Goal: Information Seeking & Learning: Learn about a topic

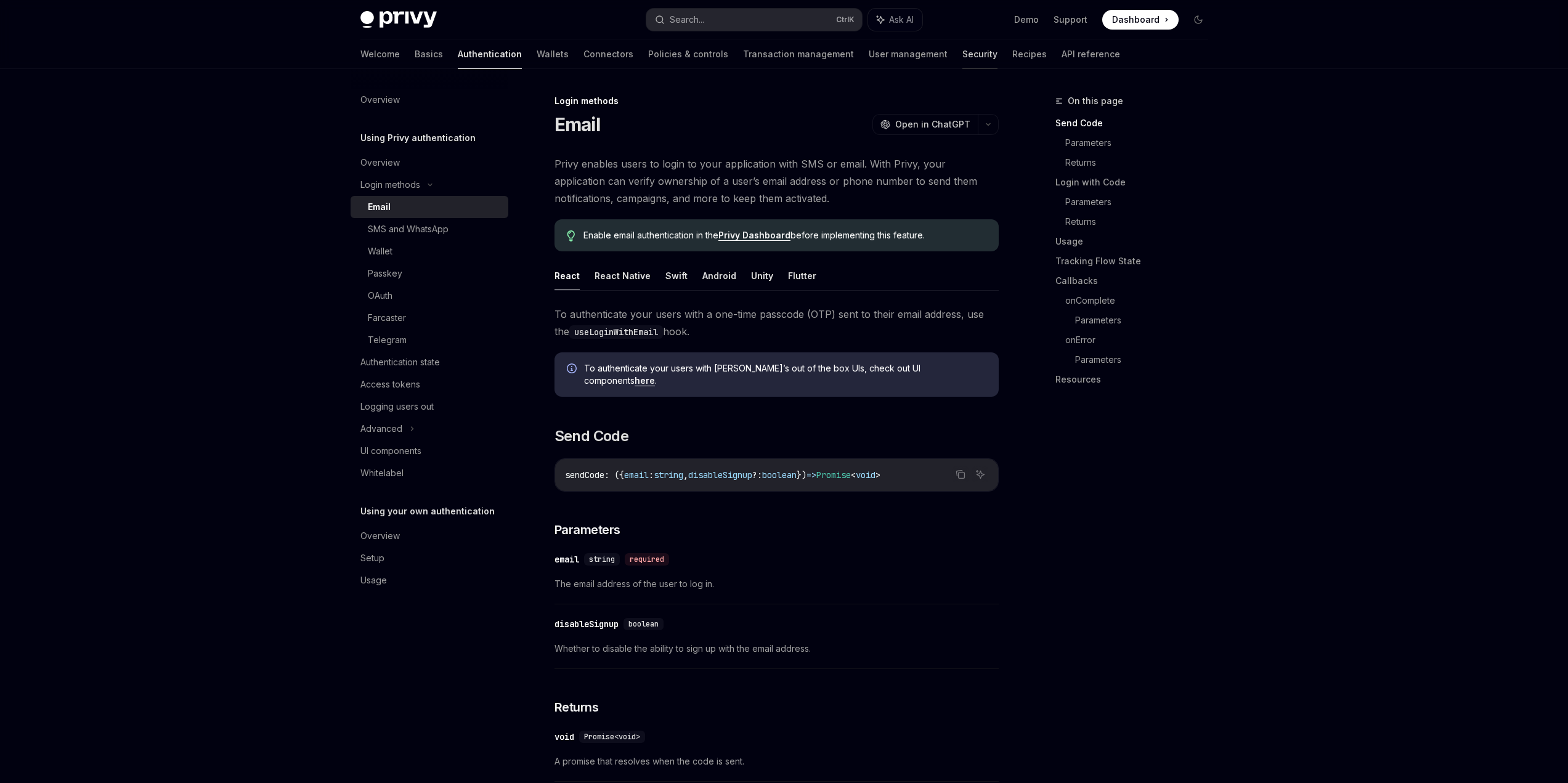
click at [962, 57] on link "Security" at bounding box center [980, 54] width 35 height 29
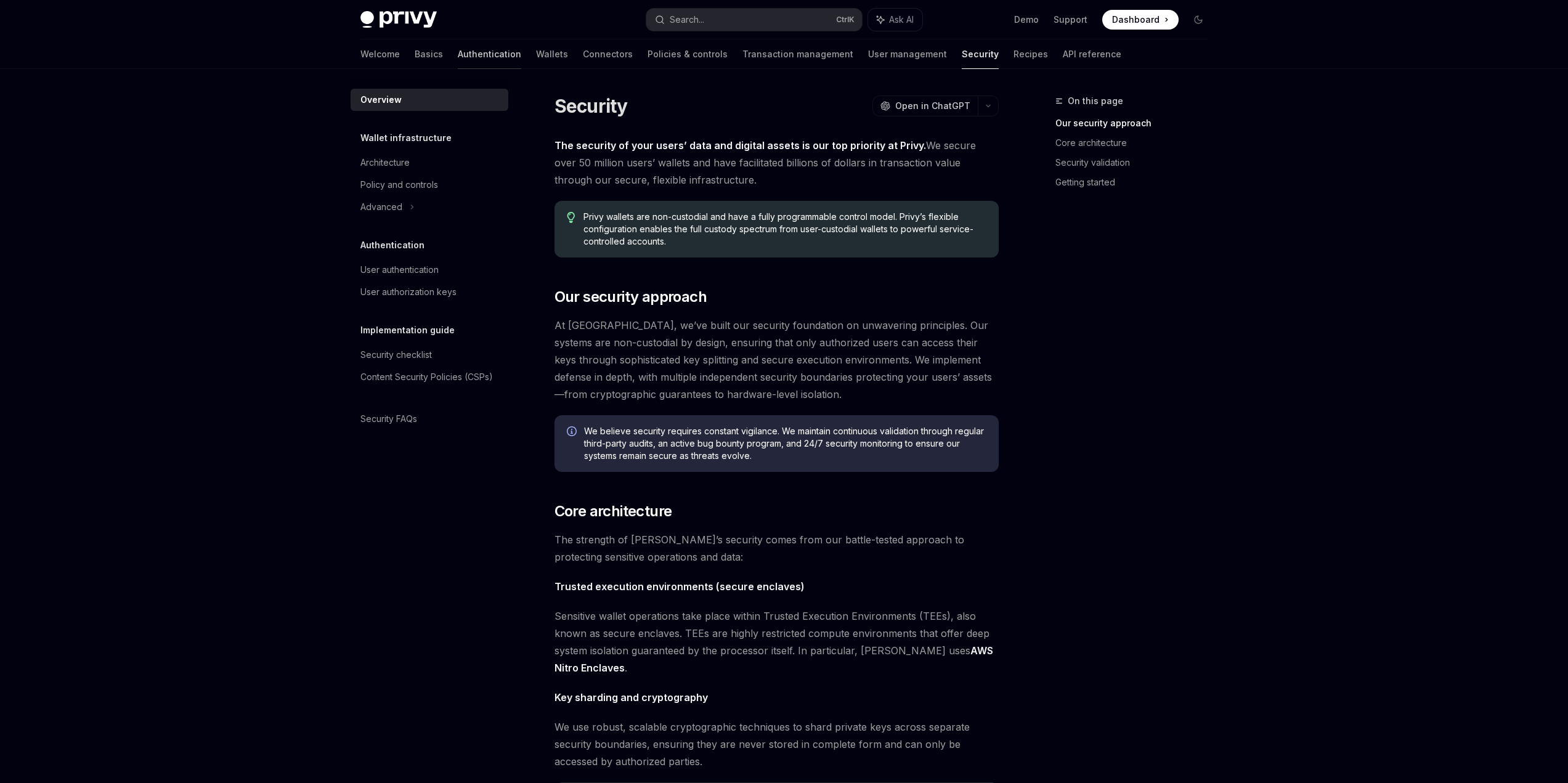
click at [458, 61] on link "Authentication" at bounding box center [489, 54] width 64 height 29
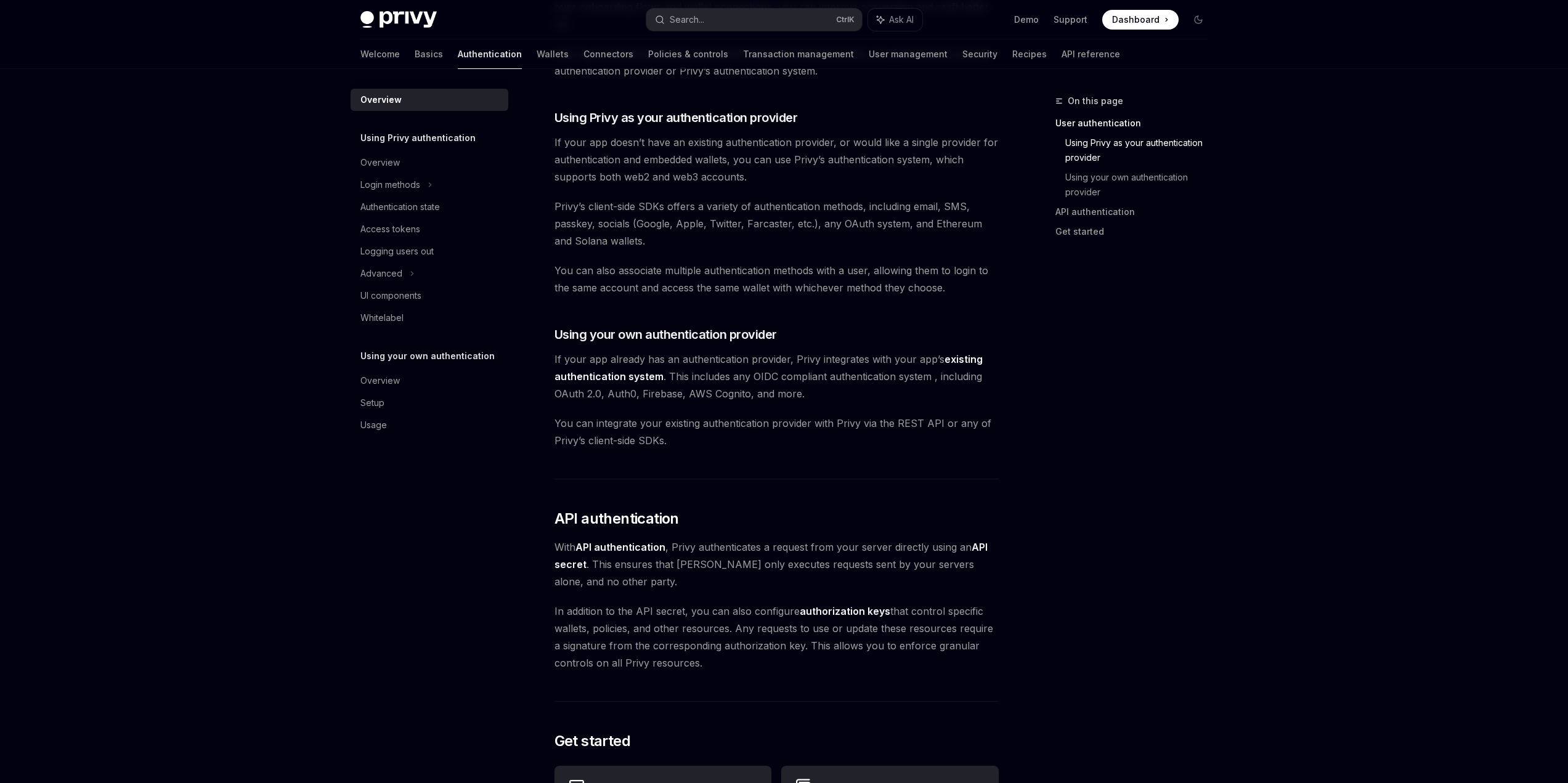
scroll to position [86, 0]
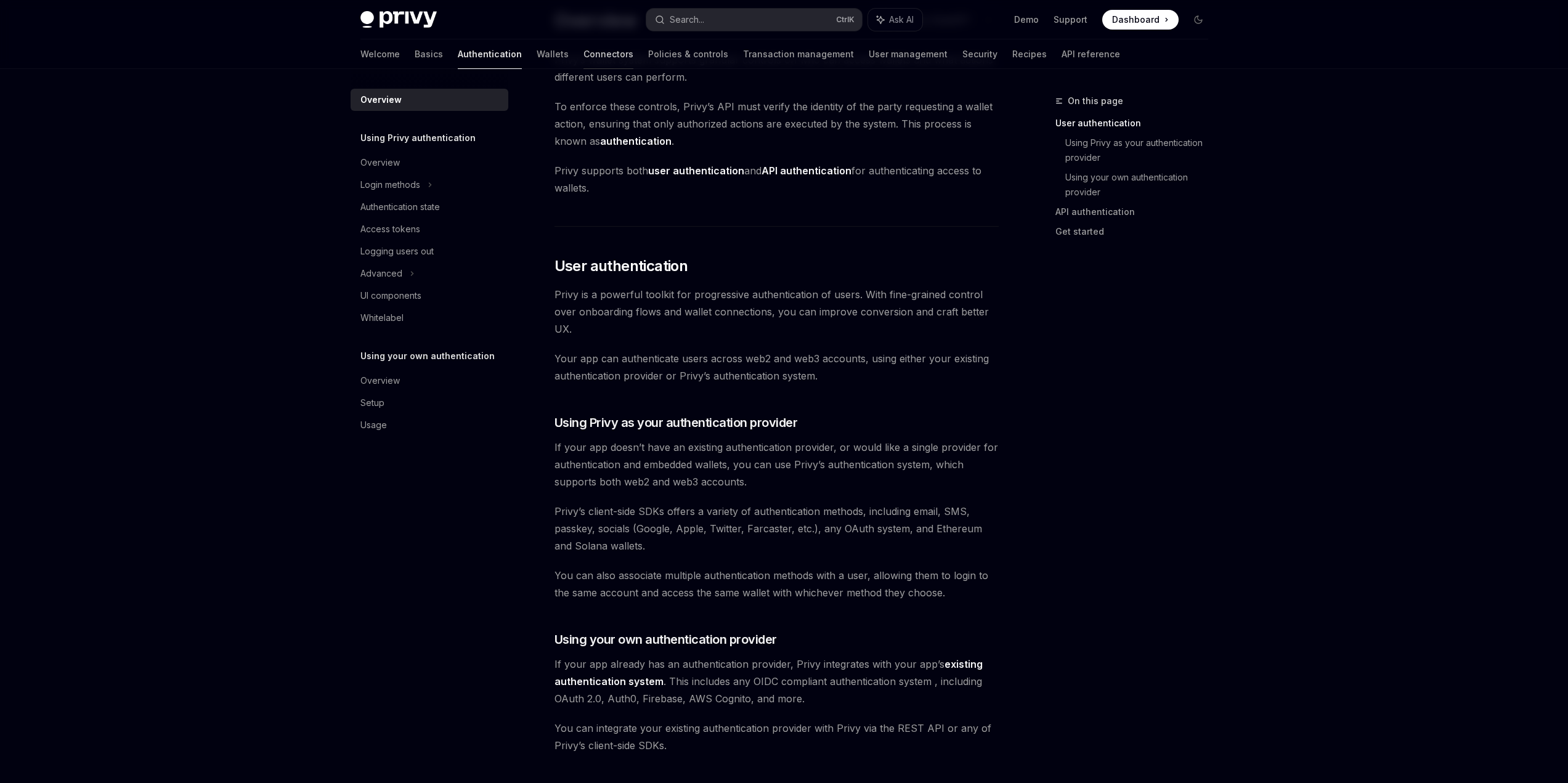
click at [584, 56] on link "Connectors" at bounding box center [609, 54] width 50 height 29
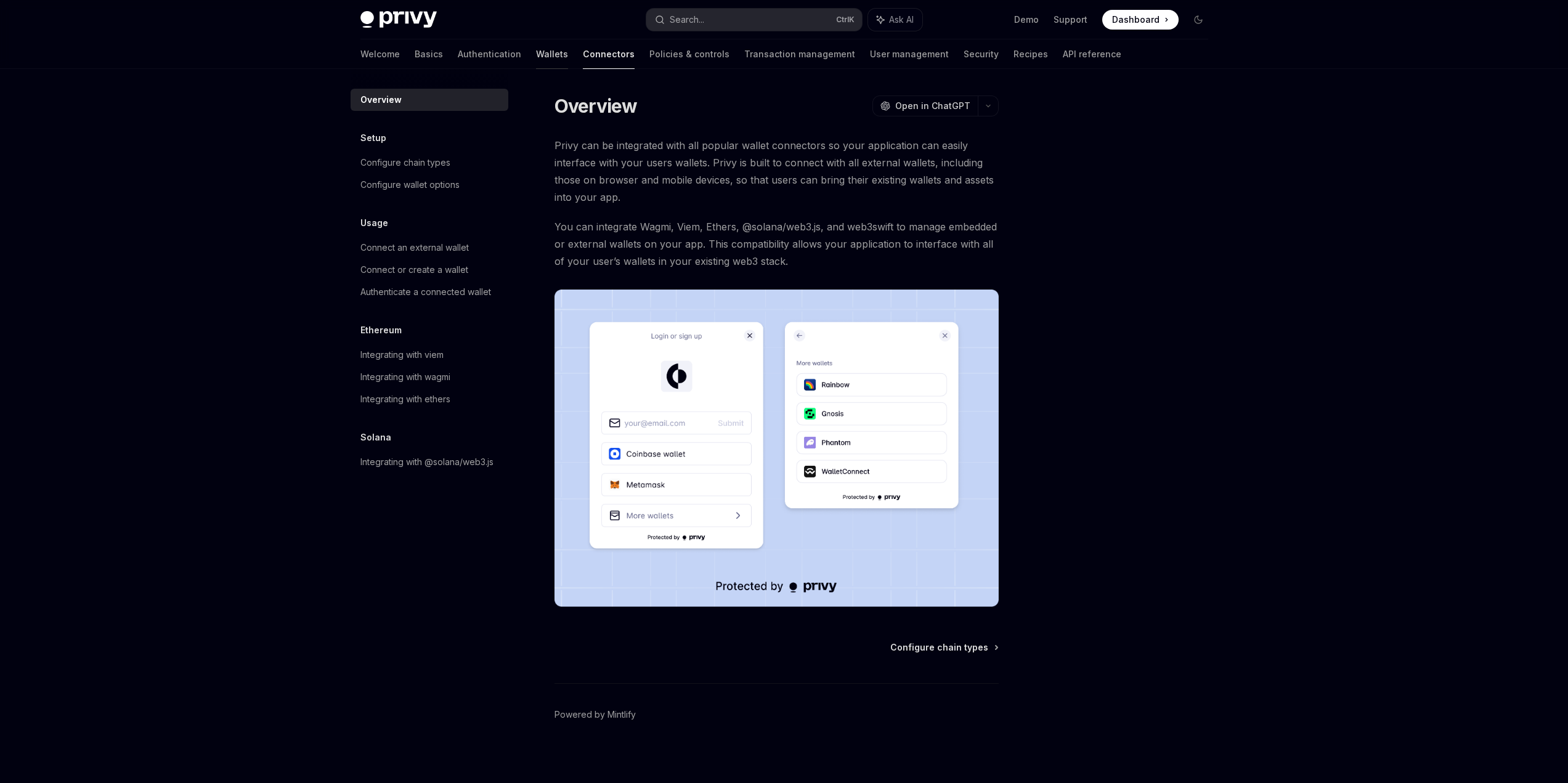
click at [536, 57] on link "Wallets" at bounding box center [552, 54] width 32 height 29
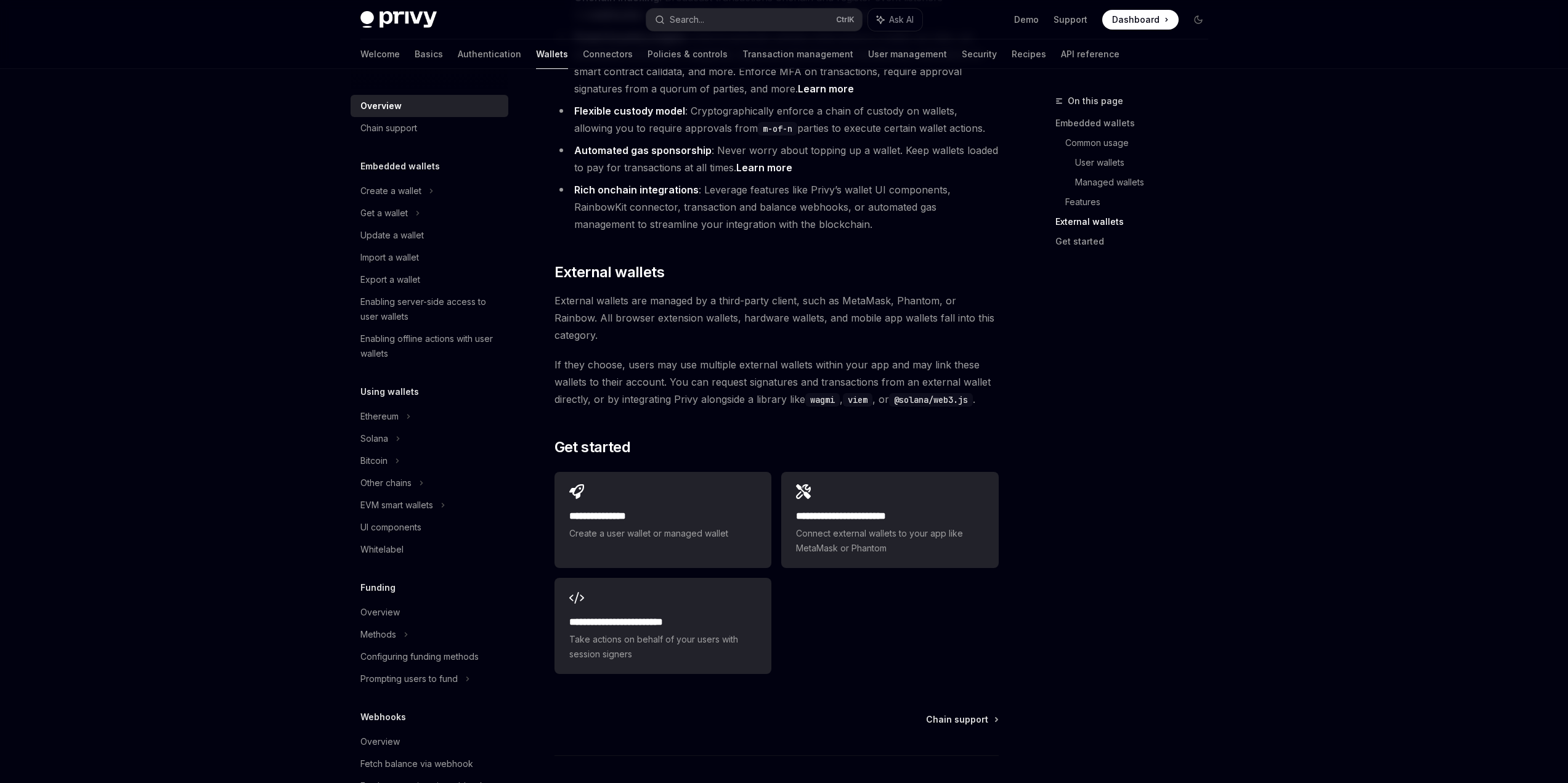
scroll to position [1670, 0]
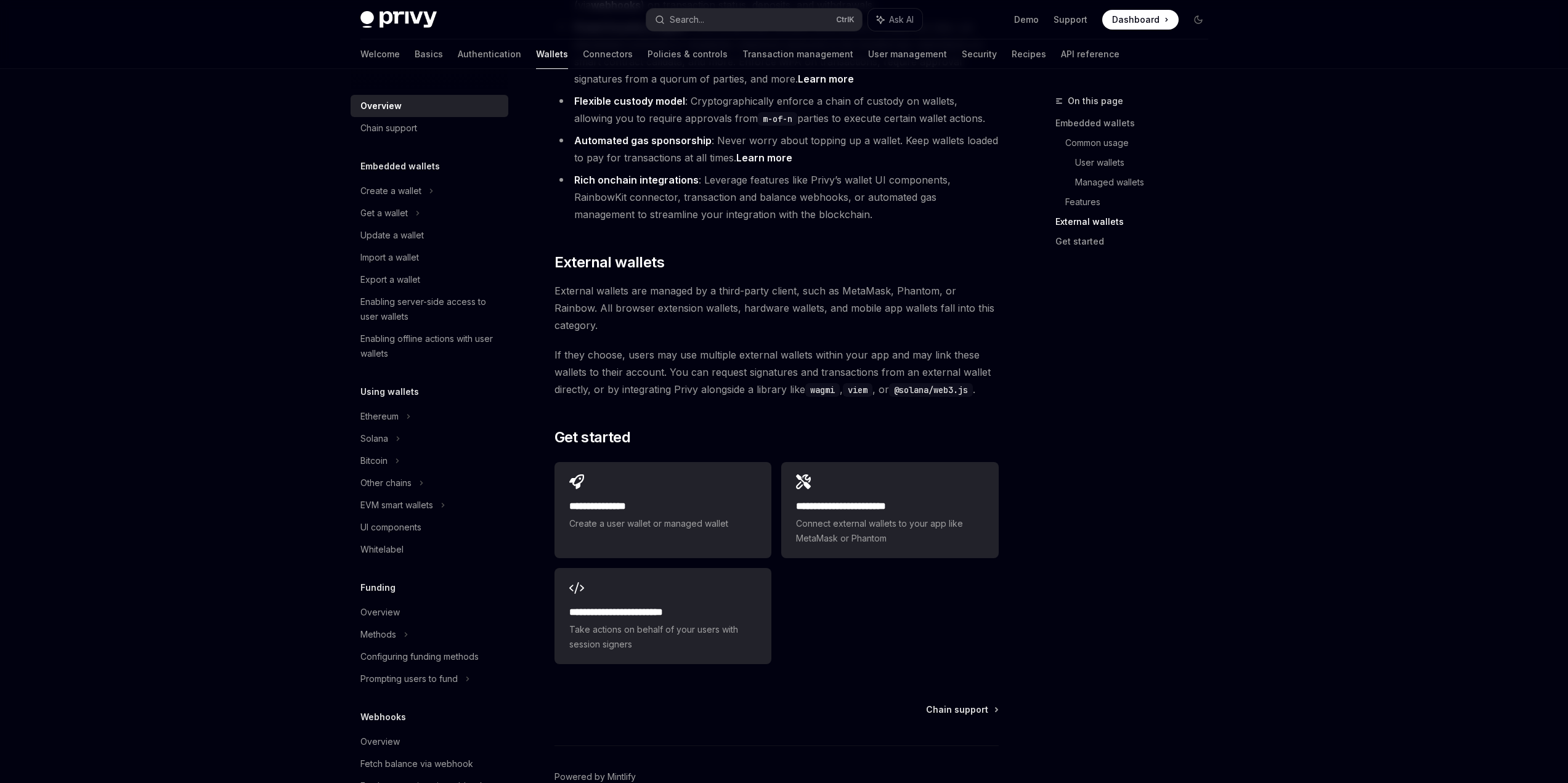
click at [392, 15] on img at bounding box center [398, 20] width 76 height 18
type textarea "*"
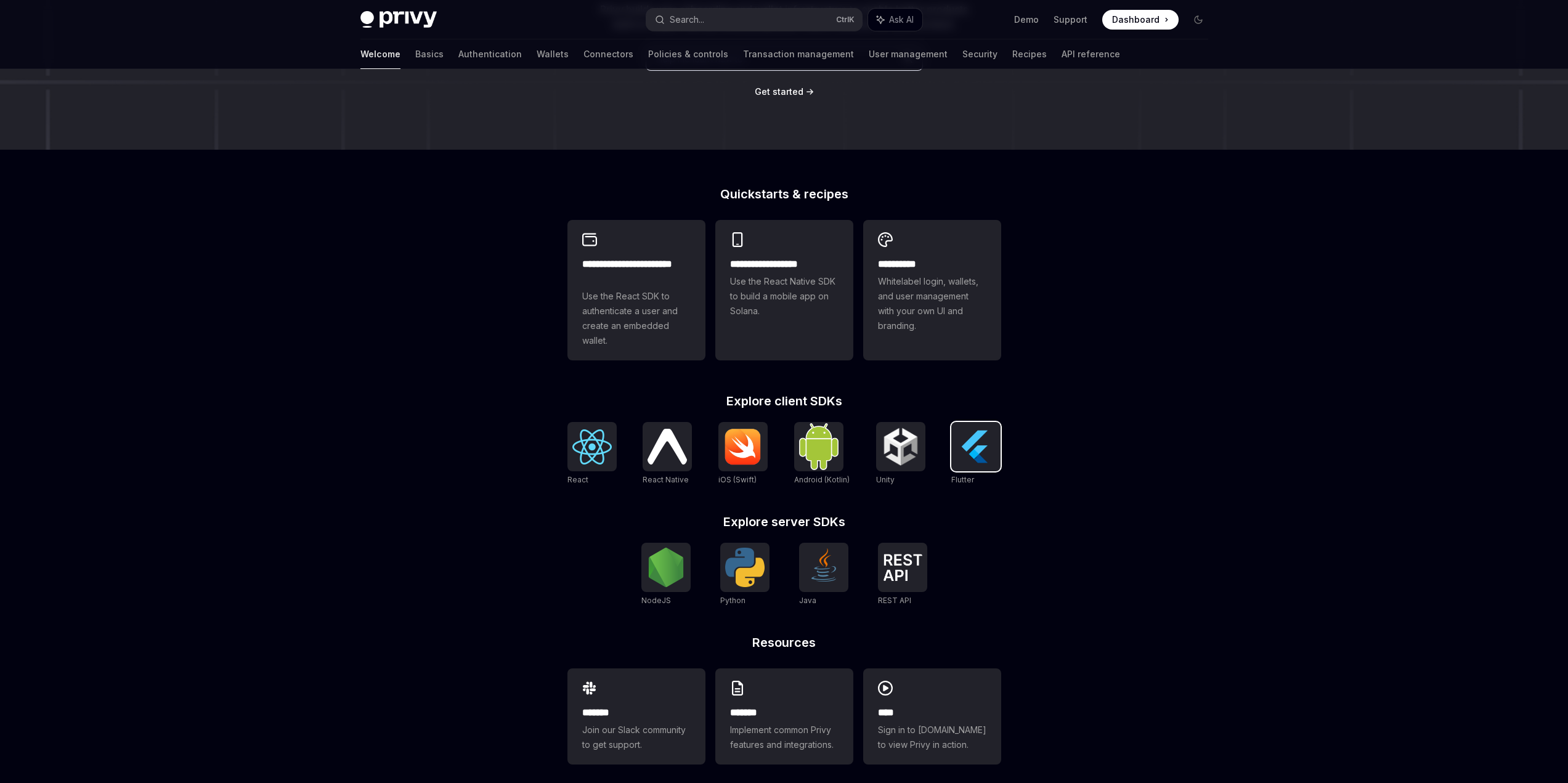
scroll to position [226, 0]
